Goal: Check status

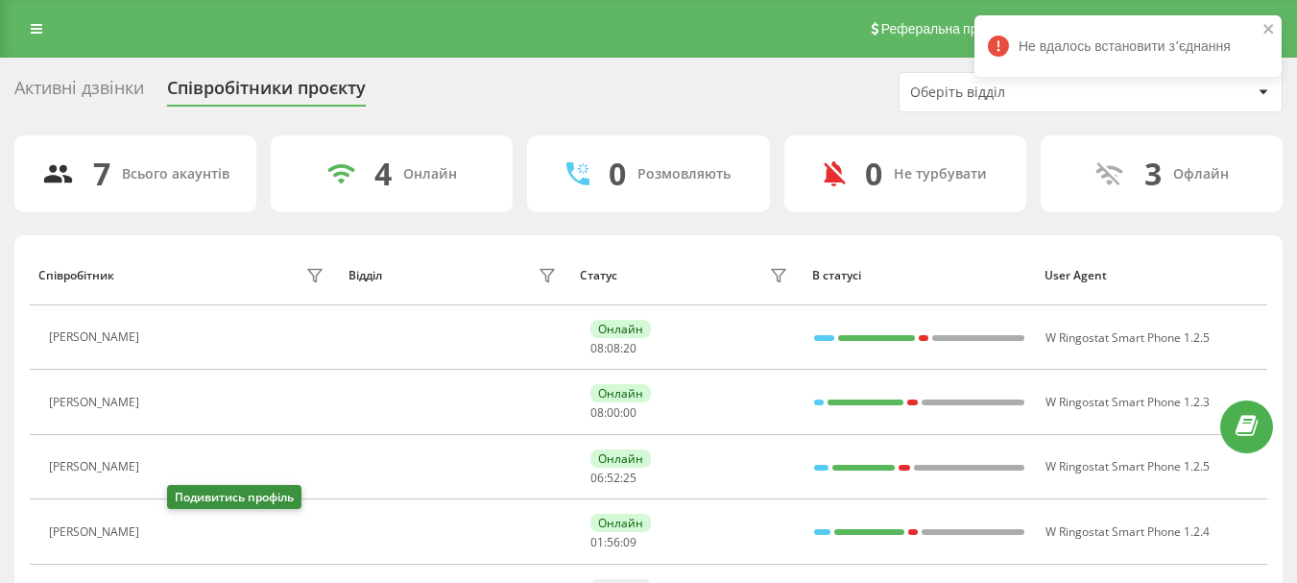
click at [168, 524] on icon at bounding box center [160, 531] width 15 height 15
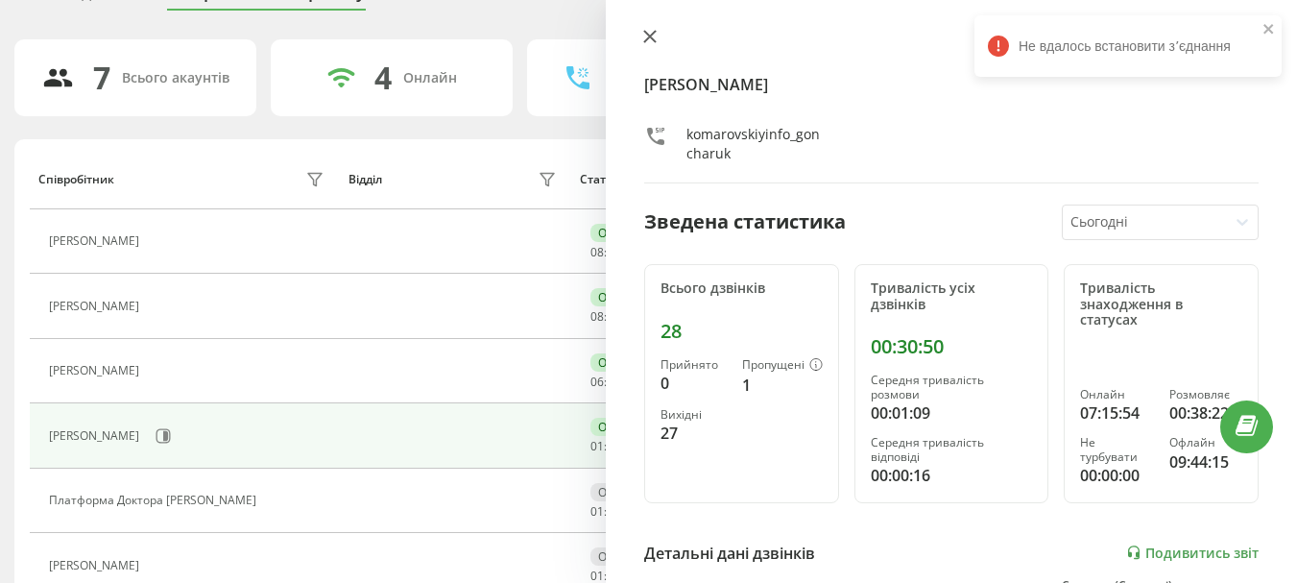
click at [644, 40] on icon at bounding box center [649, 36] width 13 height 13
